Goal: Task Accomplishment & Management: Manage account settings

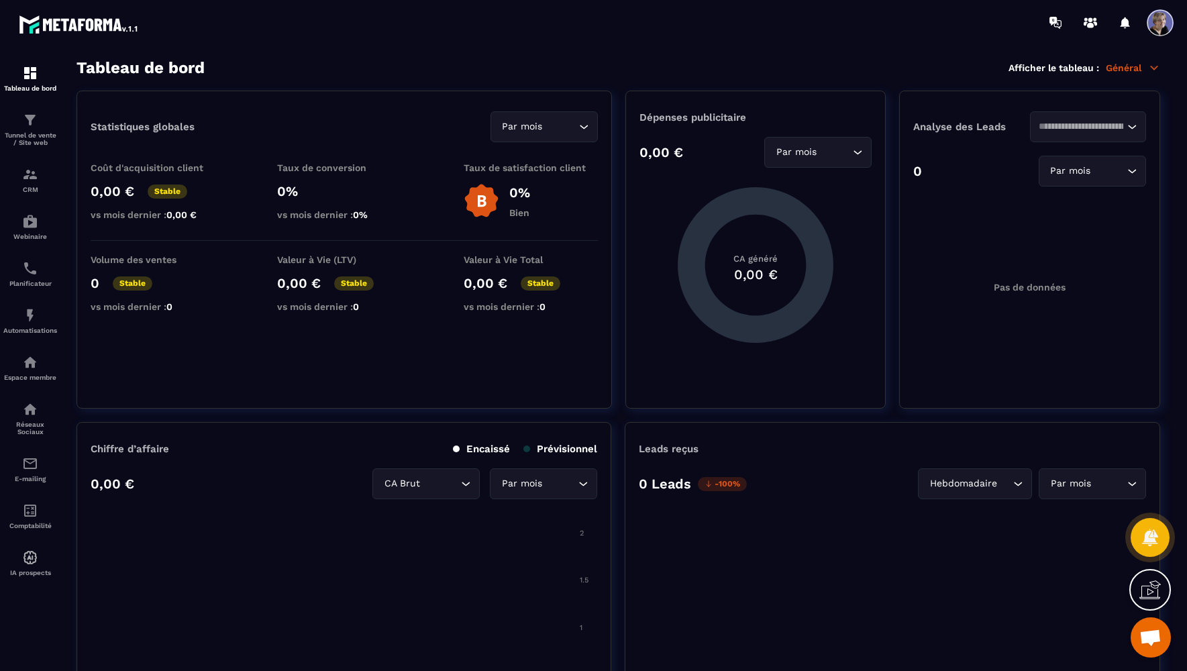
click at [1147, 635] on span "Ouvrir le chat" at bounding box center [1150, 638] width 22 height 19
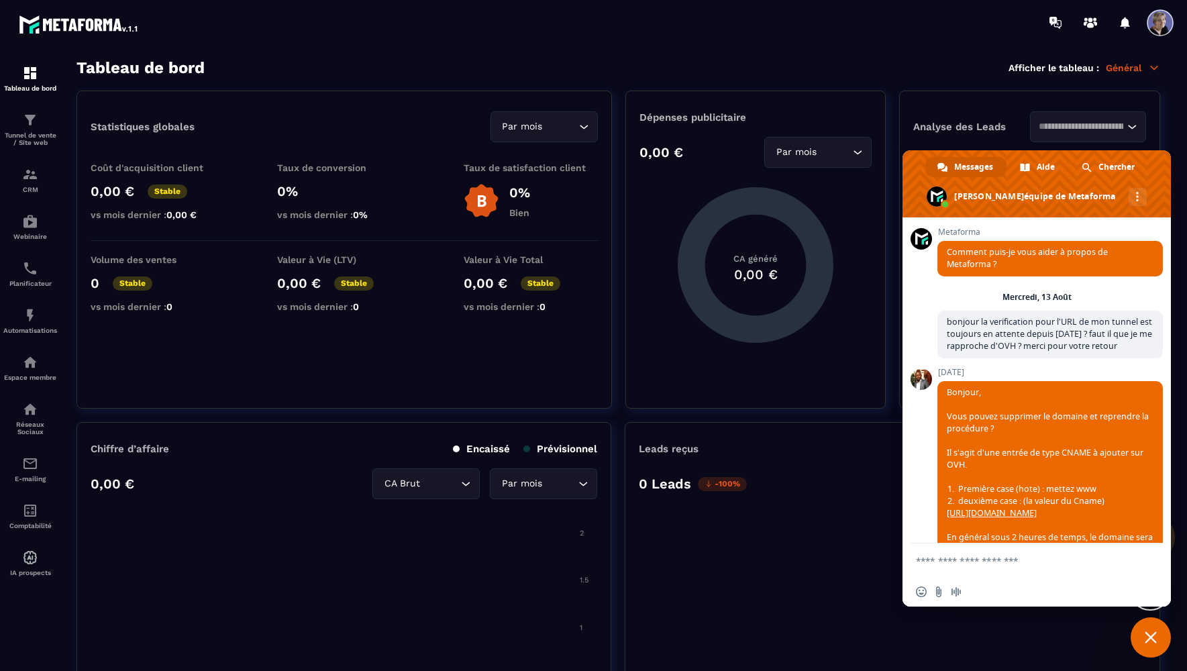
scroll to position [6481, 0]
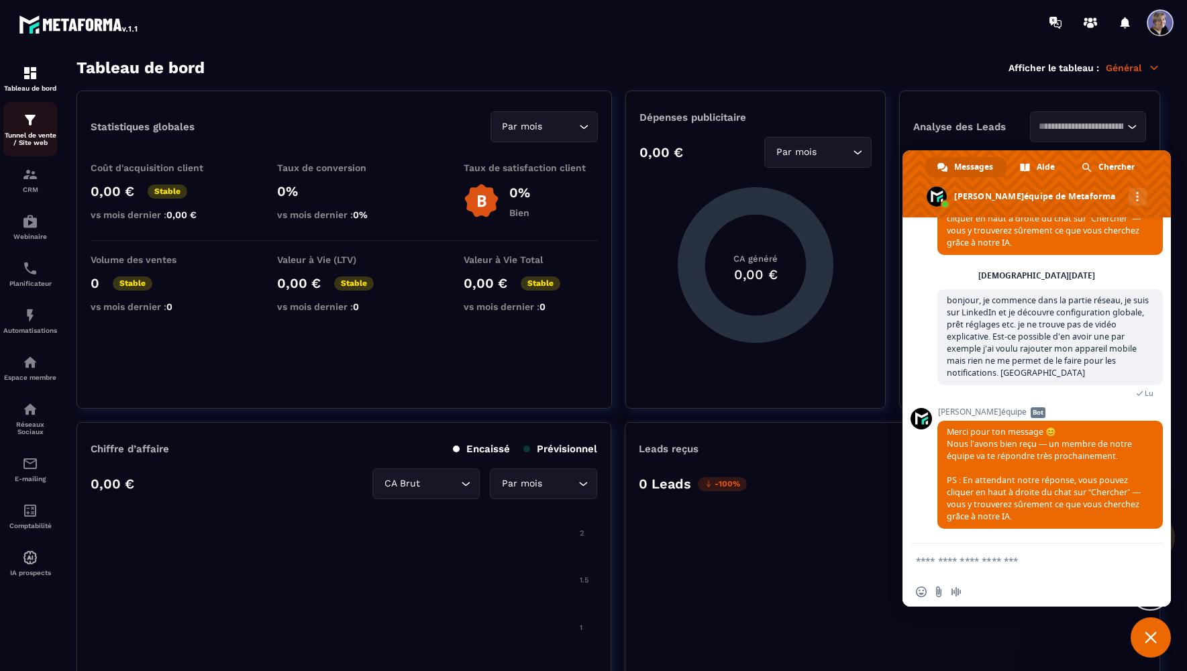
click at [24, 119] on img at bounding box center [30, 120] width 16 height 16
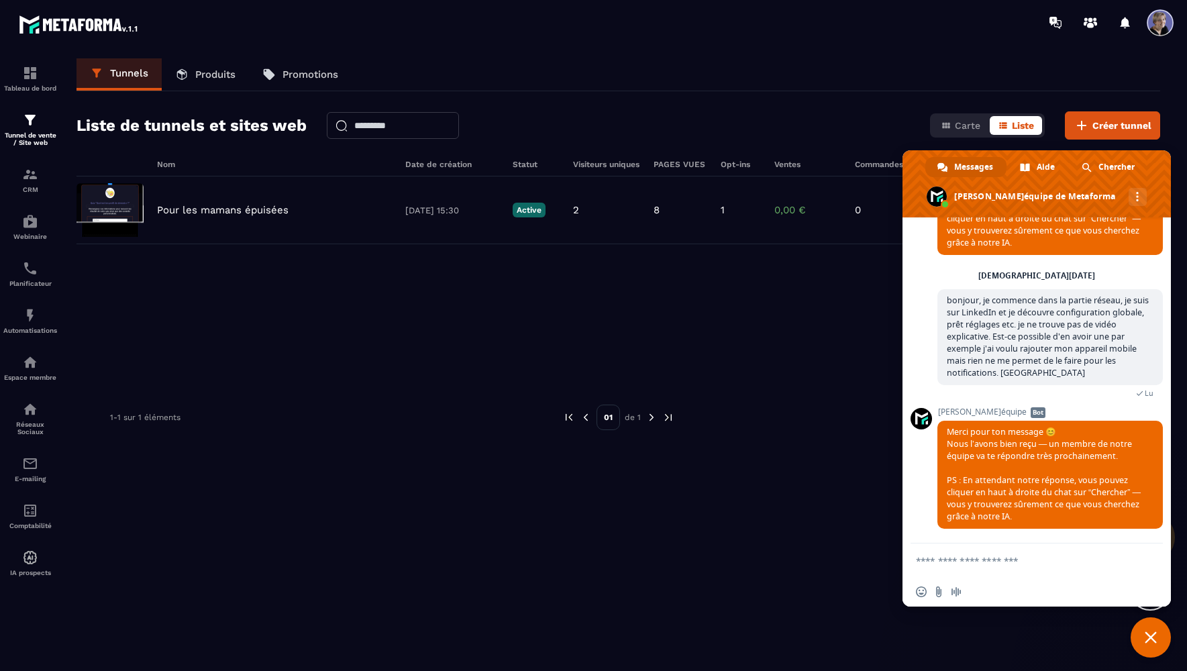
click at [1154, 637] on span "Fermer le chat" at bounding box center [1150, 637] width 12 height 12
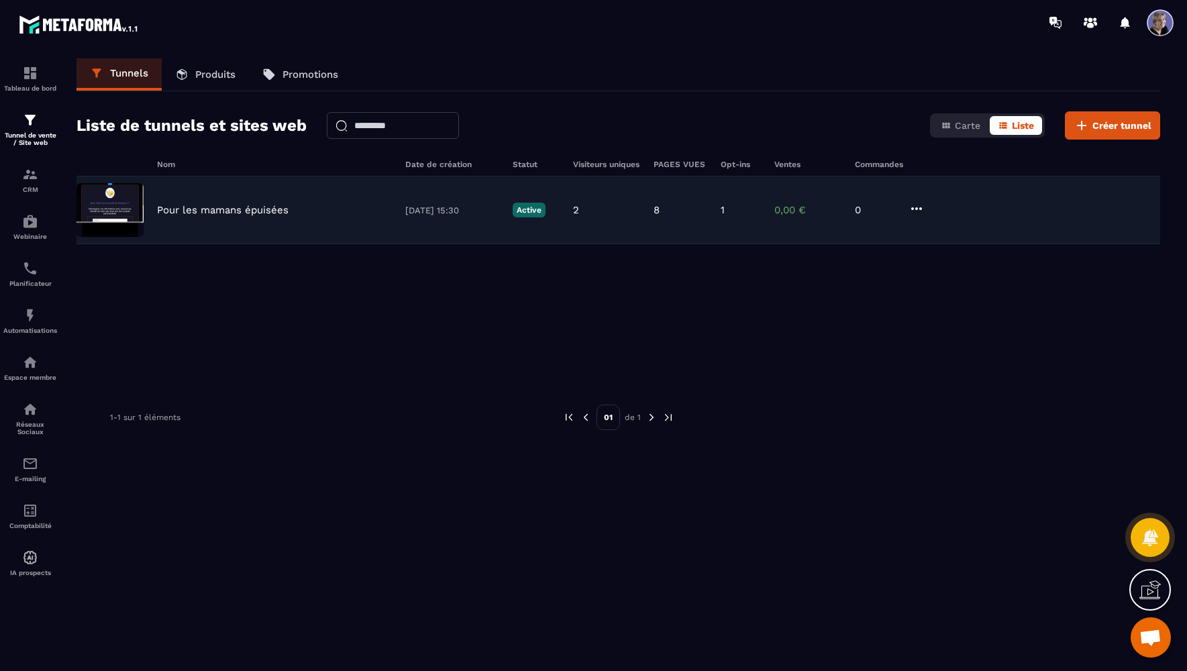
click at [264, 216] on div "Pour les mamans épuisées [DATE] 15:30 Active 2 8 1 0,00 € 0" at bounding box center [617, 210] width 1083 height 68
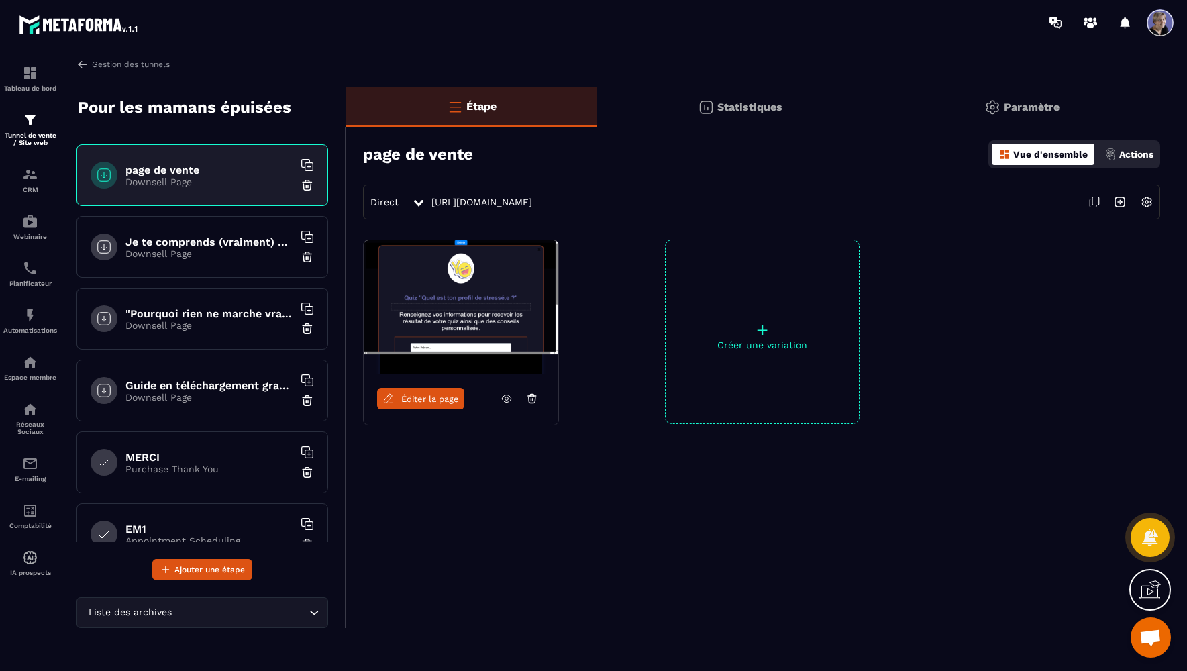
click at [193, 183] on p "Downsell Page" at bounding box center [209, 181] width 168 height 11
click at [417, 303] on figure at bounding box center [461, 307] width 195 height 134
click at [424, 402] on span "Éditer la page" at bounding box center [430, 399] width 58 height 10
